Goal: Go to known website: Access a specific website the user already knows

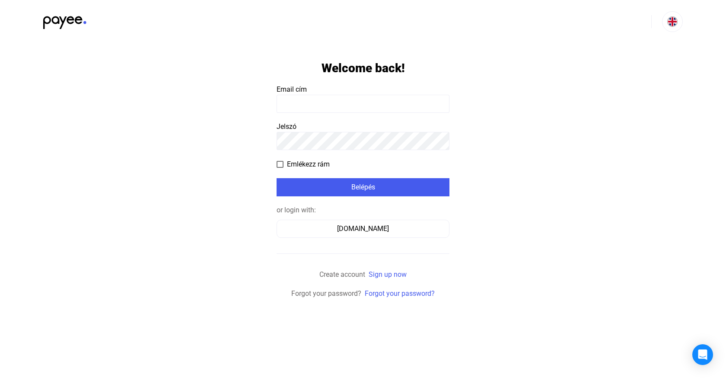
click at [351, 218] on div "or login with: [DOMAIN_NAME]" at bounding box center [363, 221] width 173 height 33
click at [340, 226] on div "[DOMAIN_NAME]" at bounding box center [363, 229] width 167 height 10
